Goal: Learn about a topic

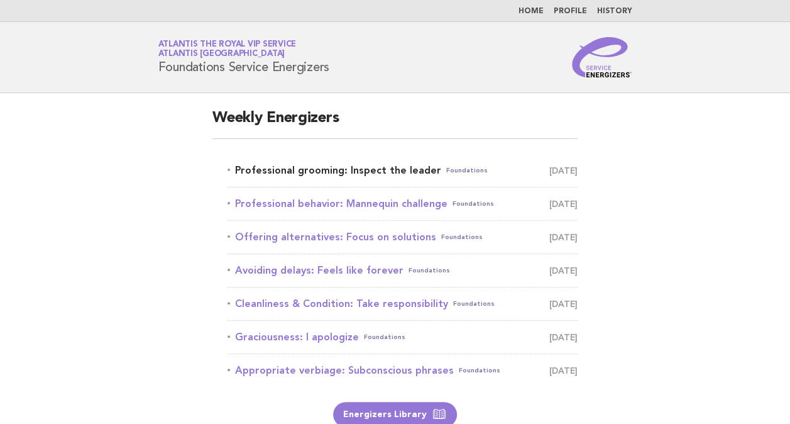
click at [316, 163] on link "Professional grooming: Inspect the leader Foundations September 4" at bounding box center [403, 171] width 350 height 18
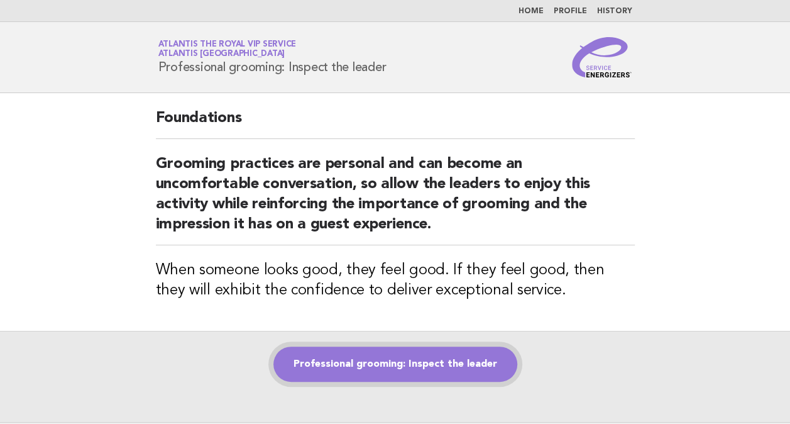
click at [370, 354] on link "Professional grooming: Inspect the leader" at bounding box center [395, 363] width 244 height 35
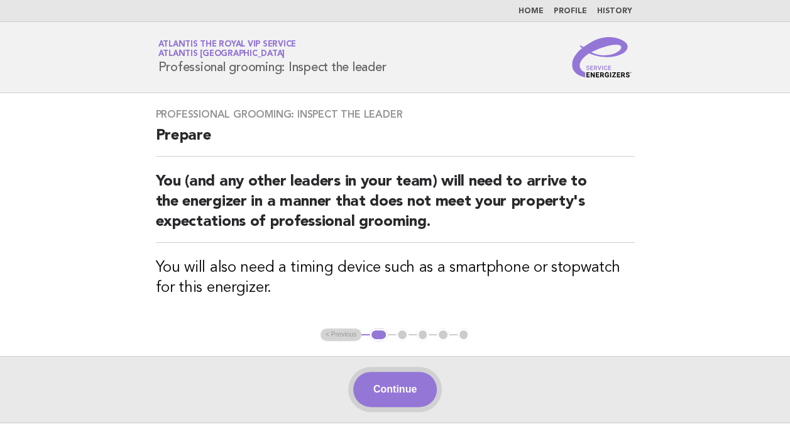
click at [382, 388] on button "Continue" at bounding box center [395, 388] width 84 height 35
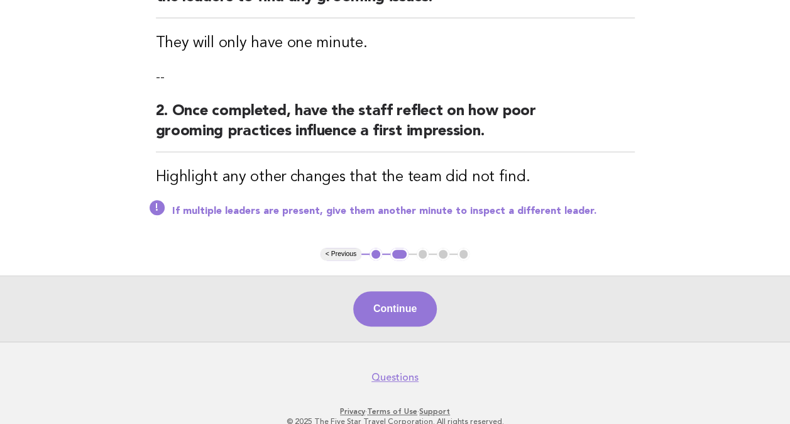
scroll to position [223, 0]
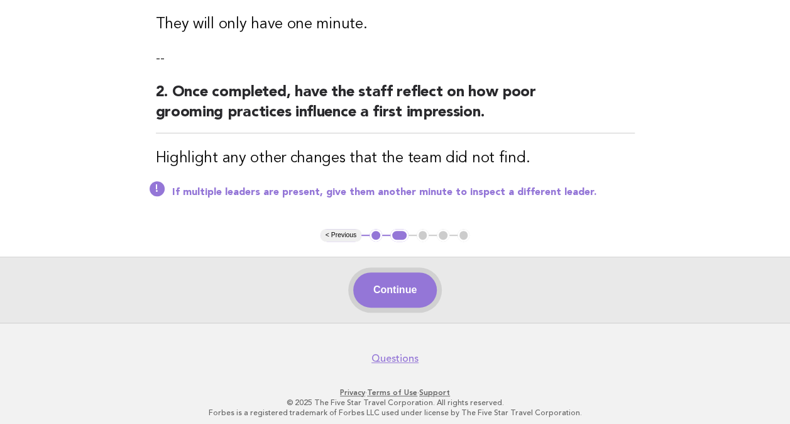
click at [387, 294] on button "Continue" at bounding box center [395, 289] width 84 height 35
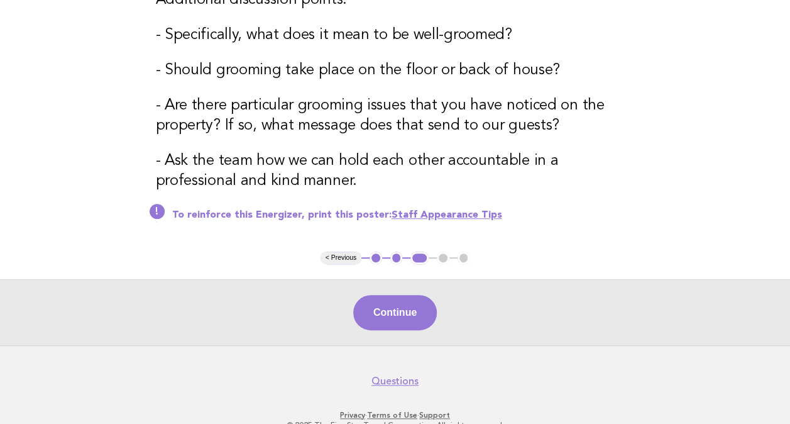
scroll to position [277, 0]
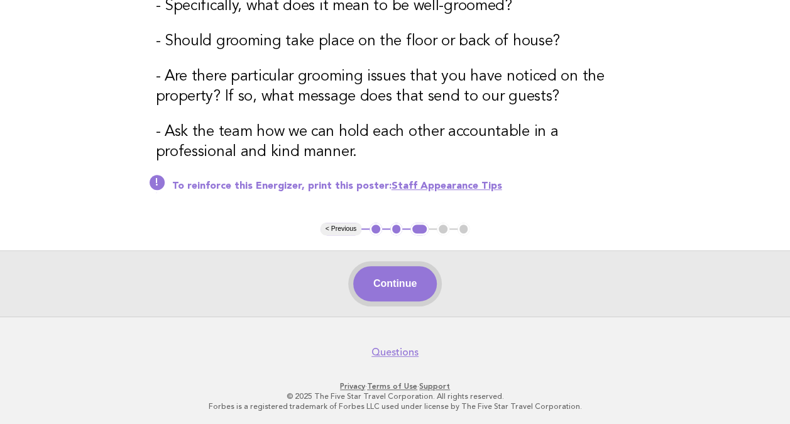
click at [407, 285] on button "Continue" at bounding box center [395, 283] width 84 height 35
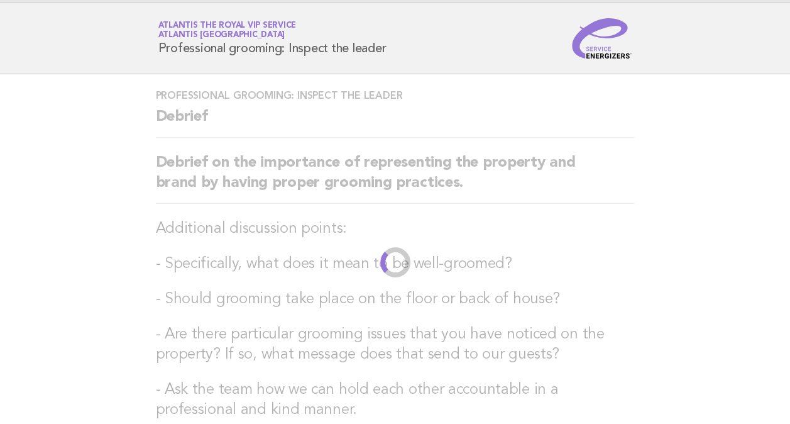
scroll to position [0, 0]
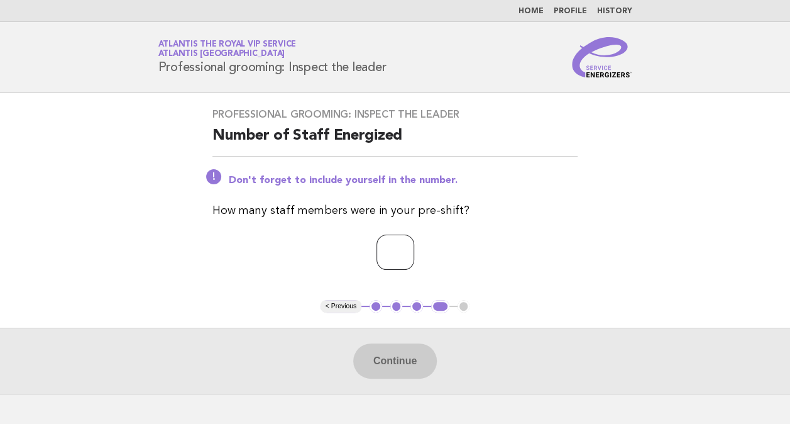
click at [393, 244] on input "number" at bounding box center [396, 251] width 38 height 35
type input "**"
click at [375, 373] on button "Continue" at bounding box center [395, 360] width 84 height 35
